Goal: Book appointment/travel/reservation

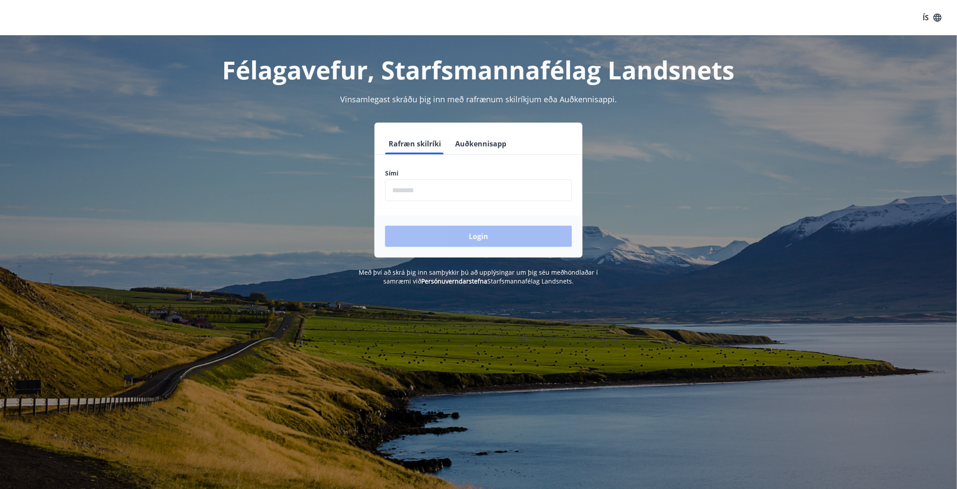
click at [401, 192] on input "phone" at bounding box center [478, 190] width 187 height 22
type input "********"
click at [385, 226] on button "Login" at bounding box center [478, 236] width 187 height 21
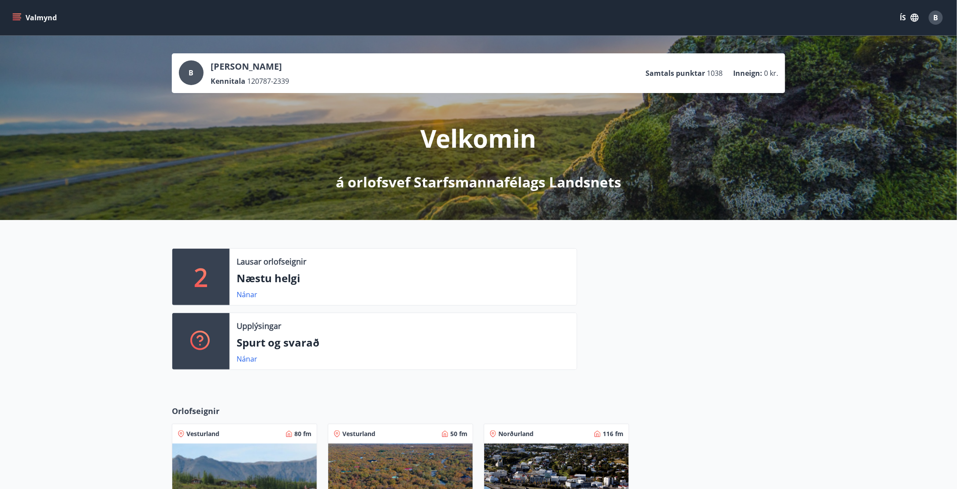
click at [12, 15] on button "Valmynd" at bounding box center [36, 18] width 50 height 16
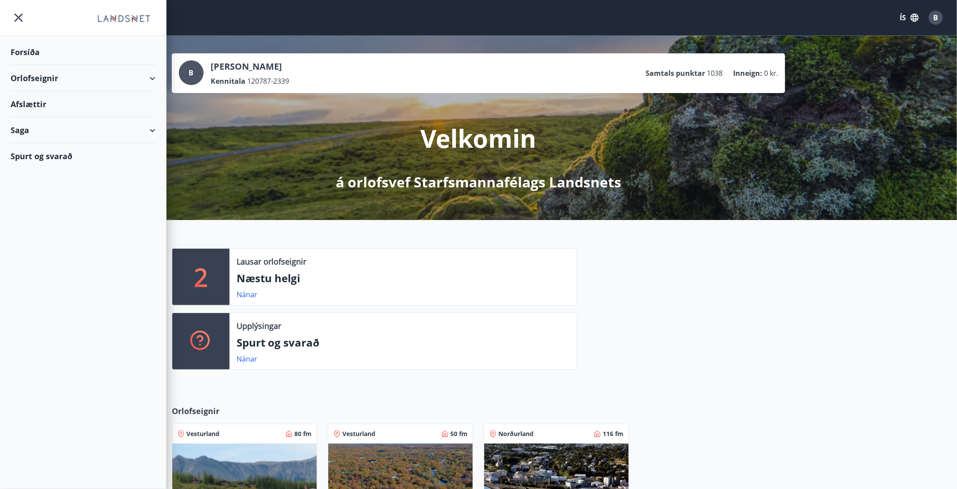
click at [78, 81] on div "Orlofseignir" at bounding box center [83, 78] width 145 height 26
click at [46, 119] on div "Bókunardagatal" at bounding box center [83, 119] width 131 height 19
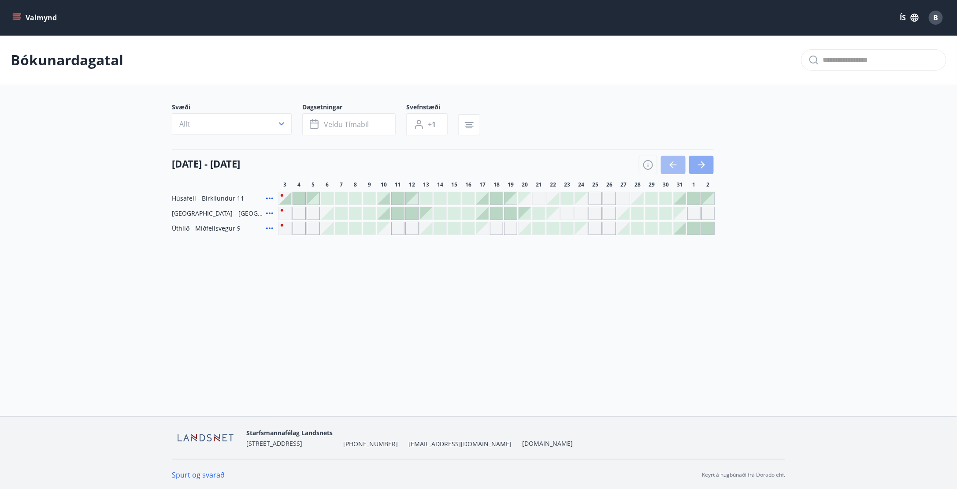
click at [705, 167] on icon "button" at bounding box center [701, 165] width 11 height 11
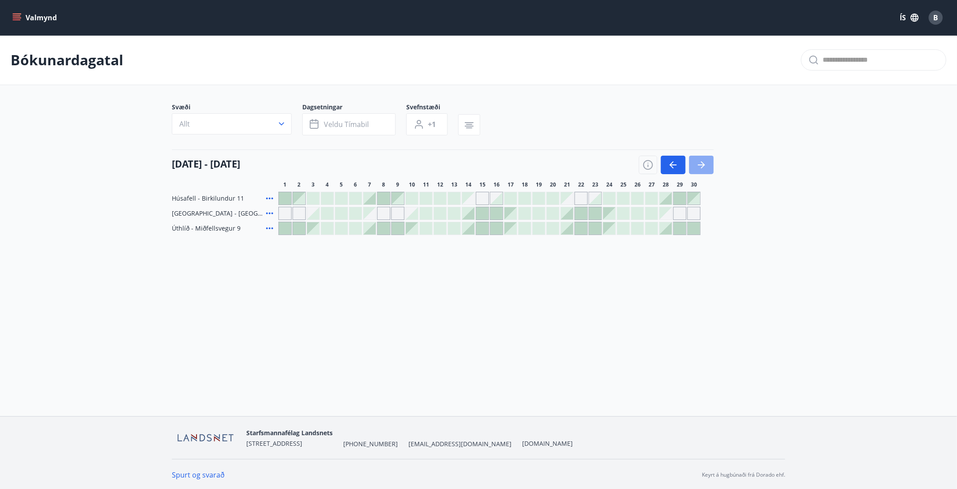
click at [704, 167] on icon "button" at bounding box center [701, 165] width 11 height 11
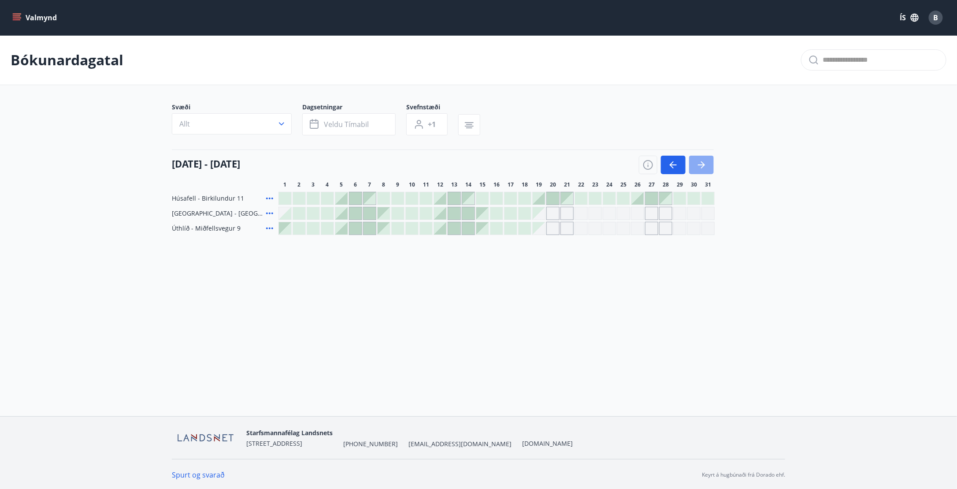
click at [704, 167] on icon "button" at bounding box center [701, 165] width 11 height 11
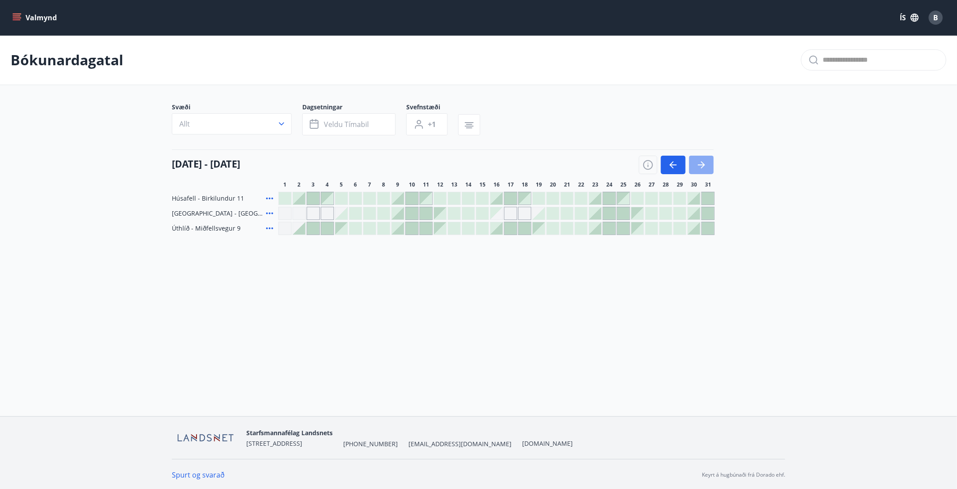
click at [704, 167] on icon "button" at bounding box center [701, 165] width 11 height 11
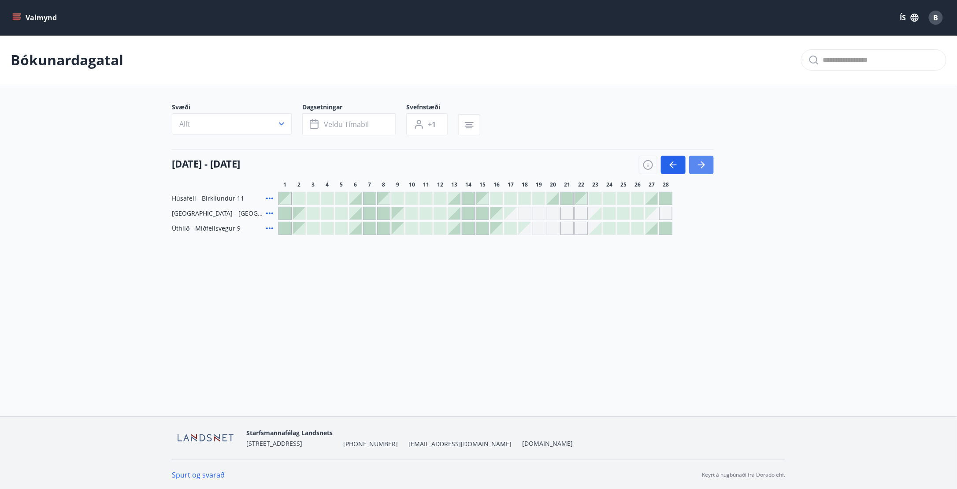
click at [674, 164] on icon "button" at bounding box center [673, 165] width 11 height 11
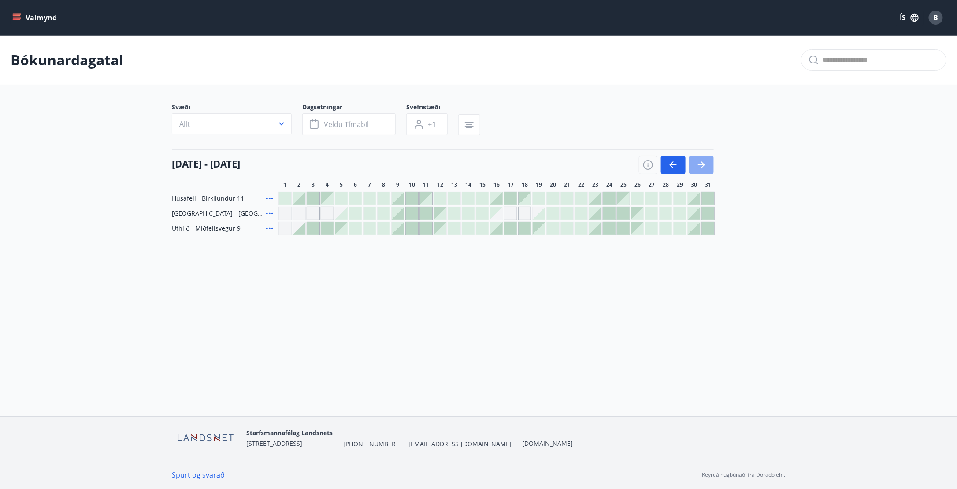
click at [709, 163] on button "button" at bounding box center [701, 165] width 25 height 19
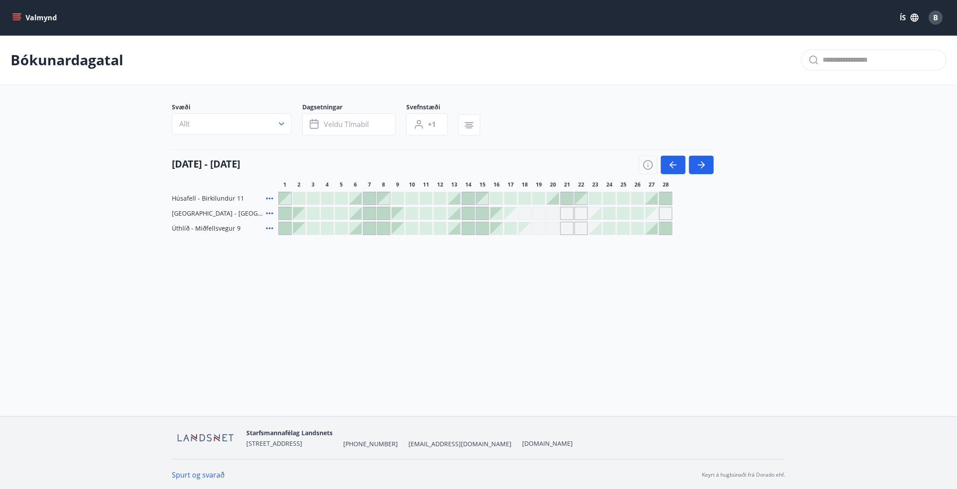
click at [215, 212] on span "[GEOGRAPHIC_DATA] - [GEOGRAPHIC_DATA] 50" at bounding box center [217, 213] width 91 height 9
click at [674, 166] on icon "button" at bounding box center [673, 165] width 11 height 11
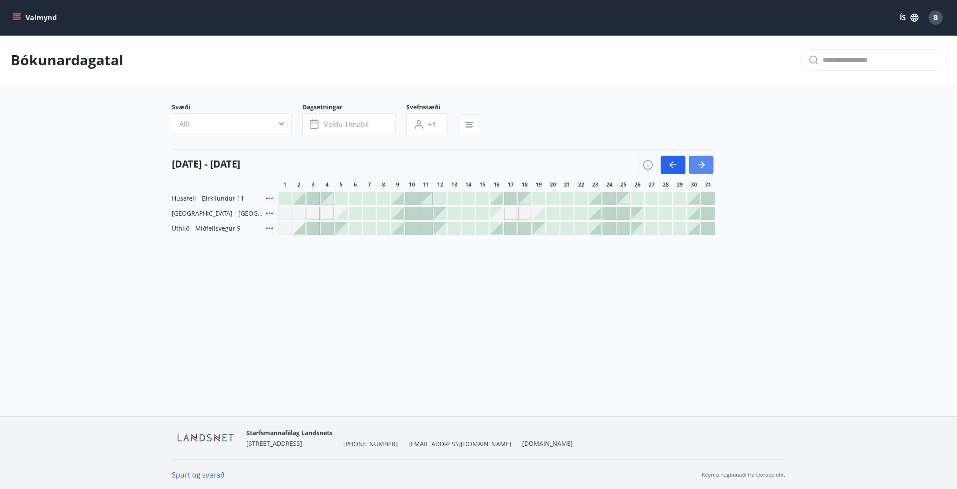
click at [702, 167] on icon "button" at bounding box center [703, 164] width 4 height 7
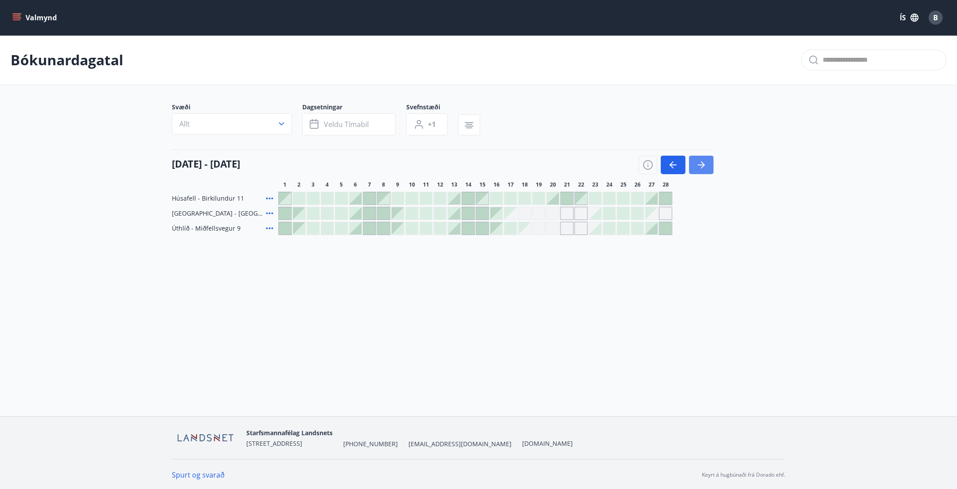
click at [702, 165] on icon "button" at bounding box center [701, 165] width 11 height 11
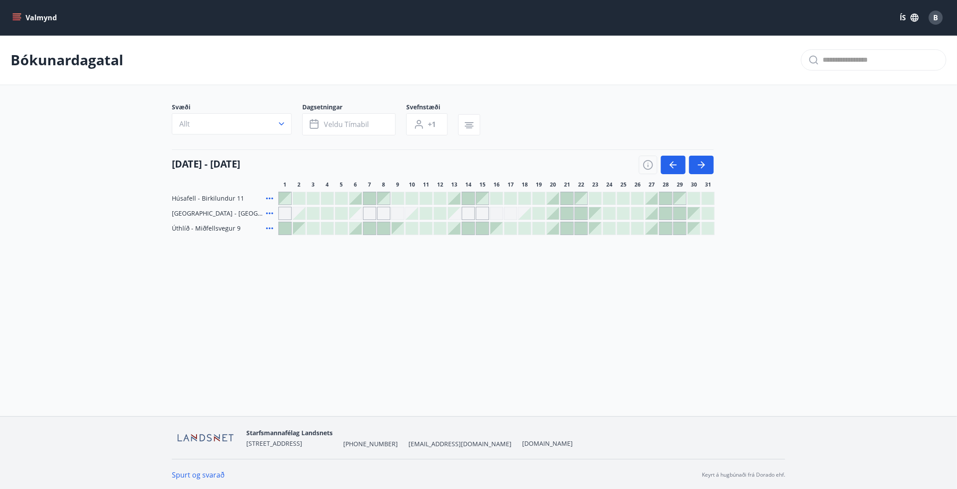
click at [553, 214] on div at bounding box center [553, 213] width 12 height 12
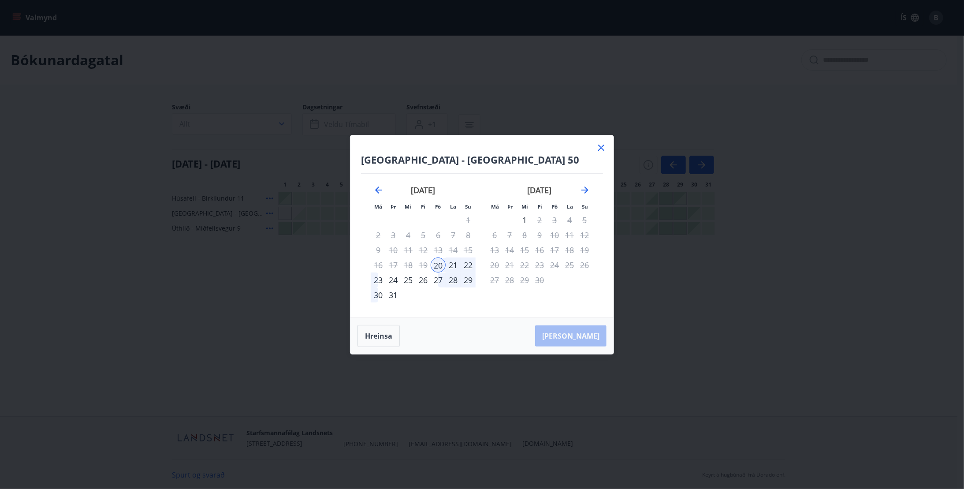
click at [377, 280] on div "23" at bounding box center [378, 279] width 15 height 15
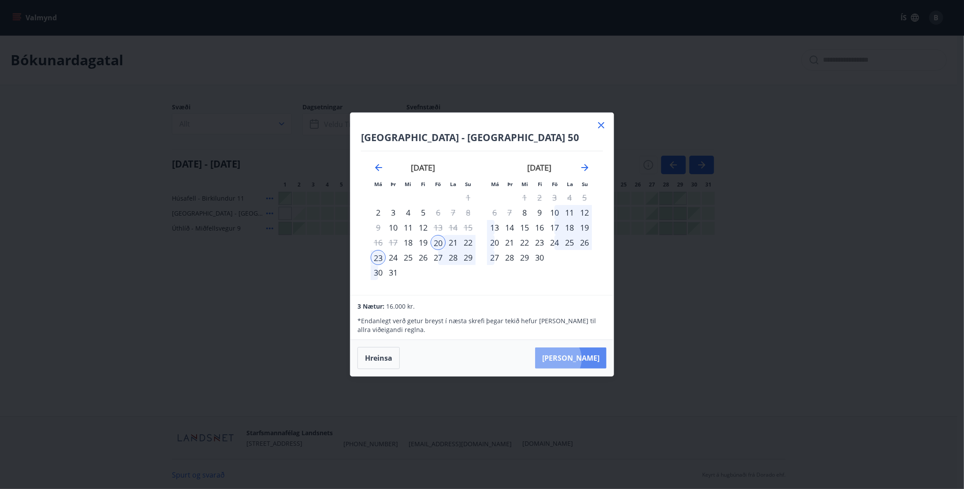
click at [583, 359] on button "[PERSON_NAME]" at bounding box center [570, 357] width 71 height 21
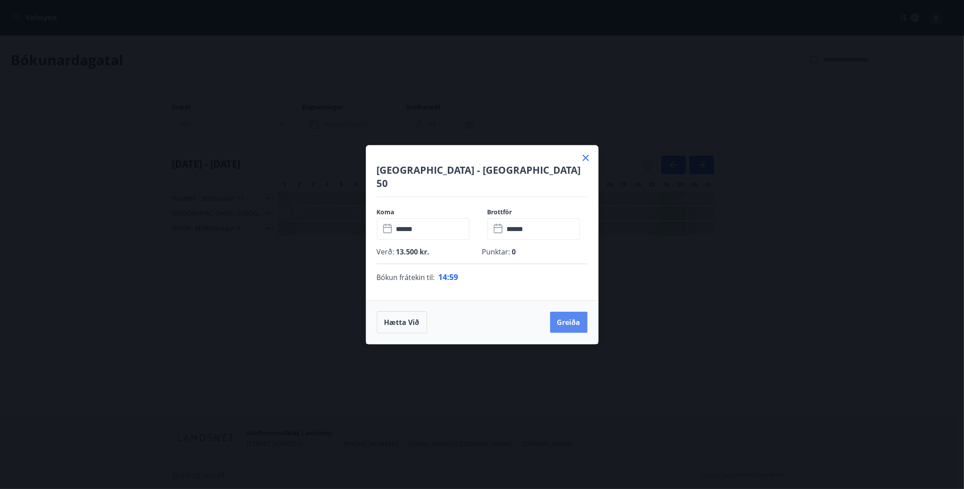
click at [572, 312] on button "Greiða" at bounding box center [568, 322] width 37 height 21
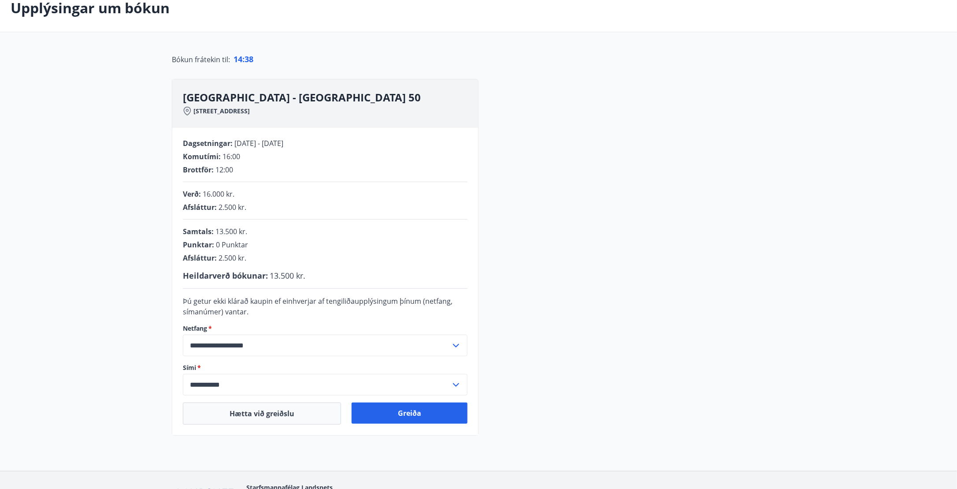
scroll to position [88, 0]
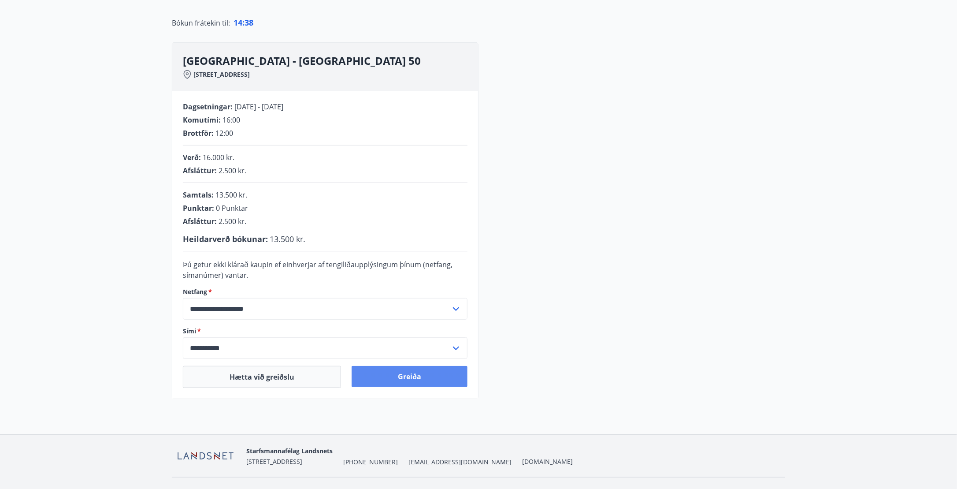
click at [383, 378] on button "Greiða" at bounding box center [410, 376] width 116 height 21
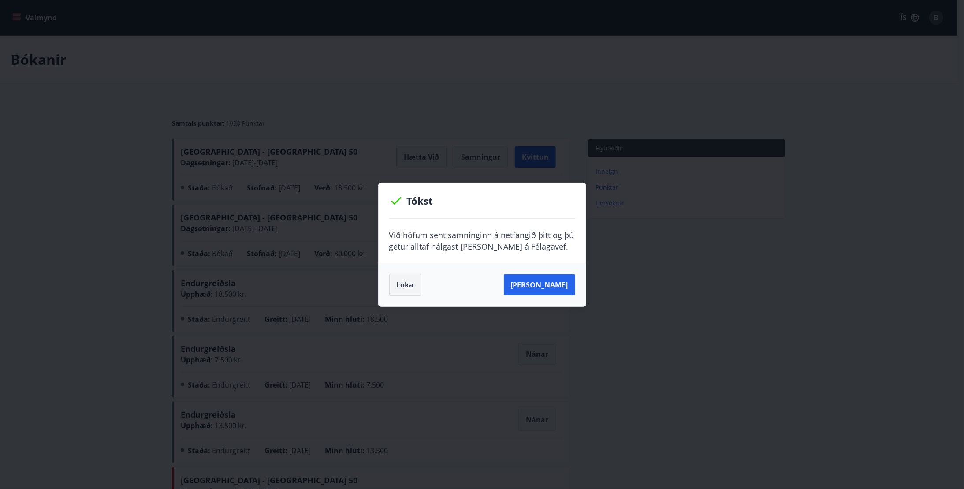
click at [414, 287] on button "Loka" at bounding box center [405, 285] width 32 height 22
